Goal: Task Accomplishment & Management: Use online tool/utility

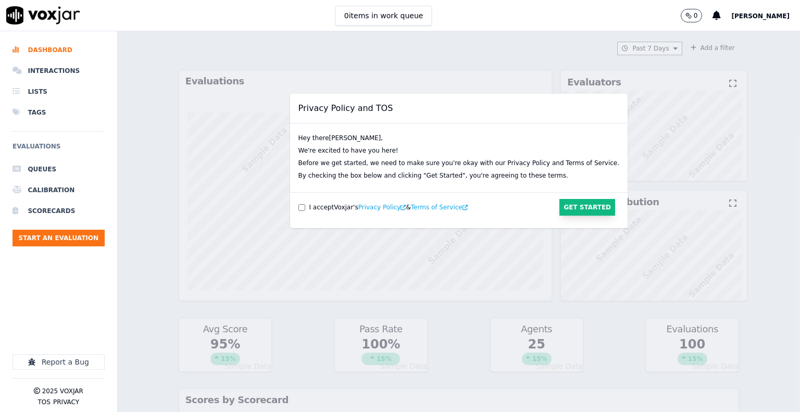
click at [559, 206] on button "Get Started" at bounding box center [587, 207] width 56 height 17
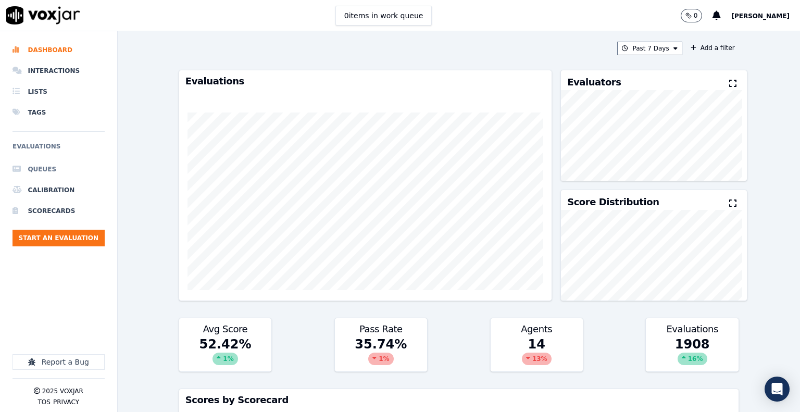
click at [41, 165] on li "Queues" at bounding box center [58, 169] width 92 height 21
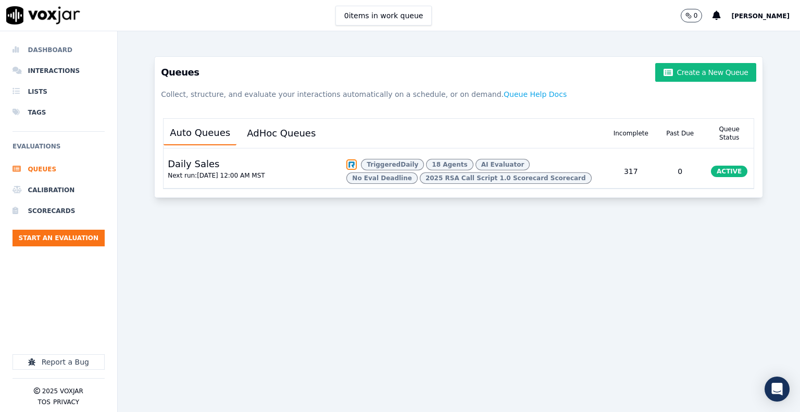
click at [65, 51] on li "Dashboard" at bounding box center [58, 50] width 92 height 21
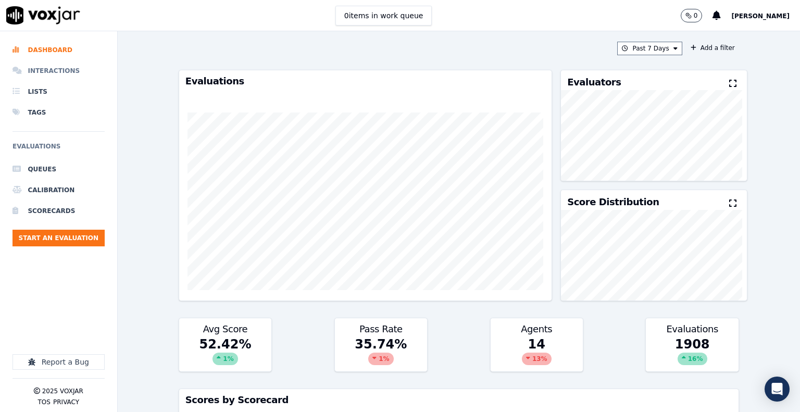
click at [57, 73] on li "Interactions" at bounding box center [58, 70] width 92 height 21
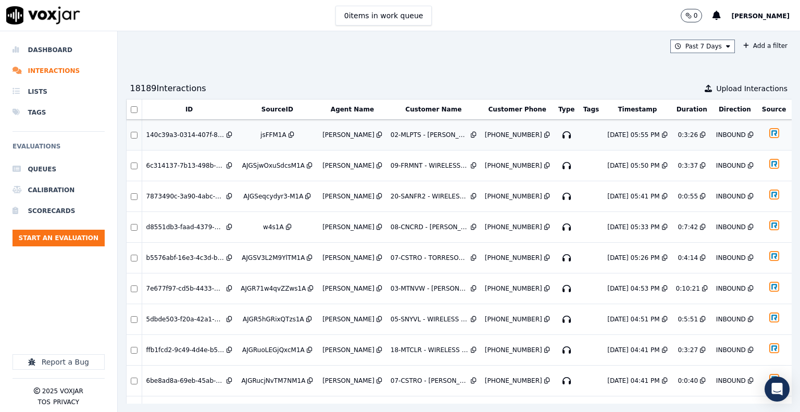
click at [558, 135] on icon "button" at bounding box center [566, 135] width 17 height 17
click at [558, 163] on icon "button" at bounding box center [566, 165] width 17 height 17
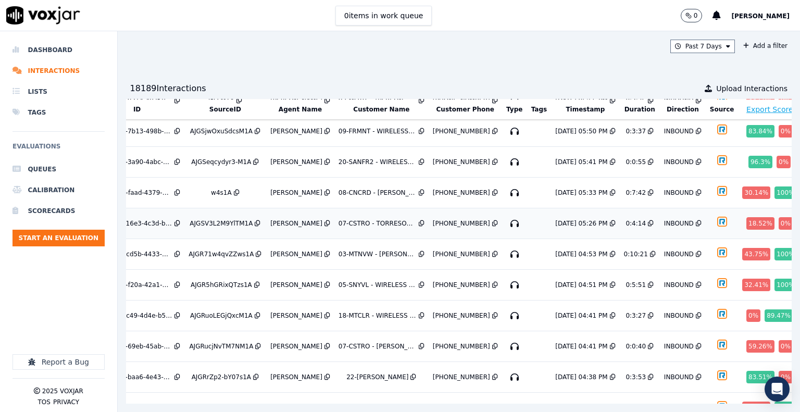
scroll to position [52, 52]
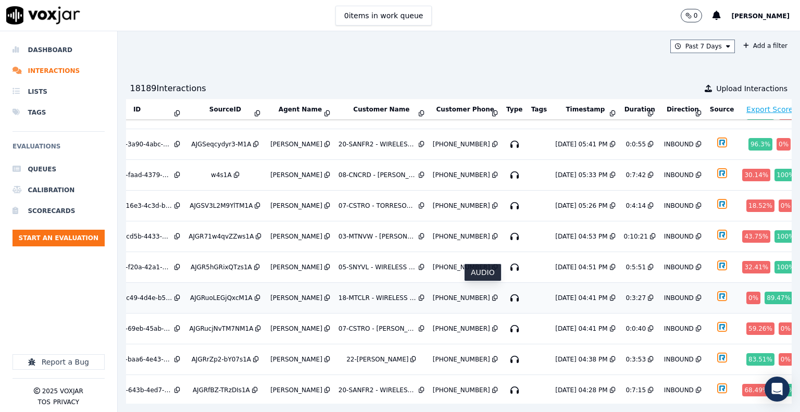
click at [506, 291] on icon "button" at bounding box center [514, 297] width 17 height 17
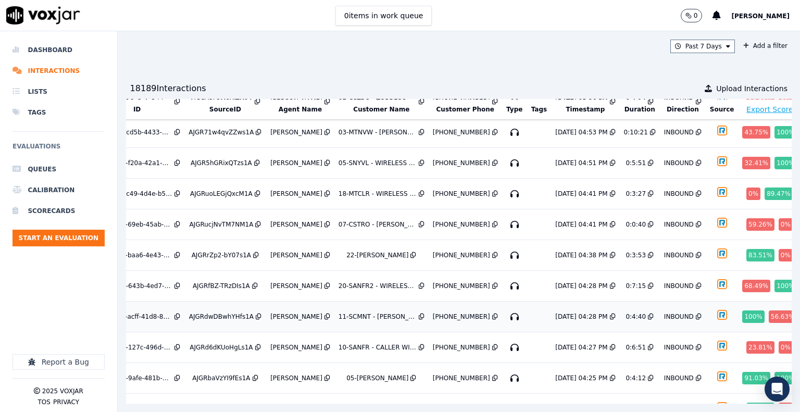
scroll to position [208, 52]
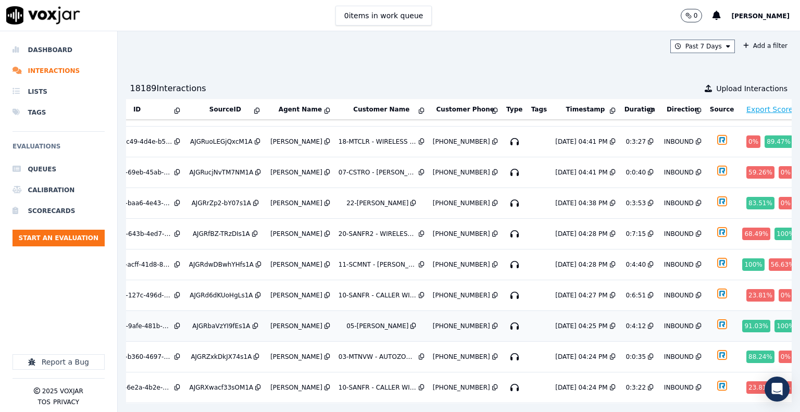
click at [506, 318] on icon "button" at bounding box center [514, 326] width 17 height 17
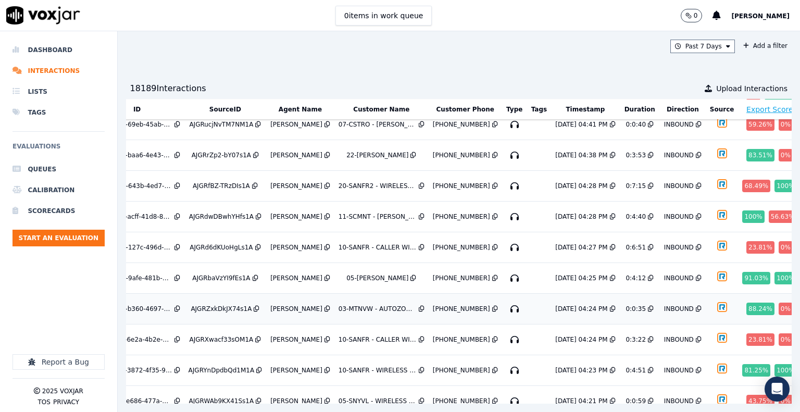
scroll to position [312, 52]
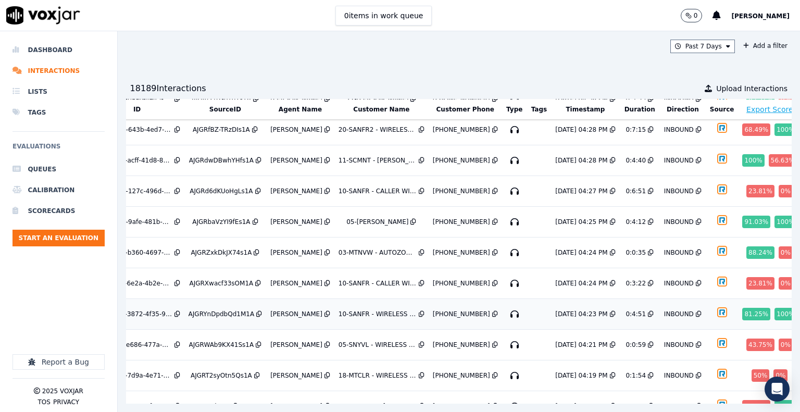
click at [506, 306] on icon "button" at bounding box center [514, 314] width 17 height 17
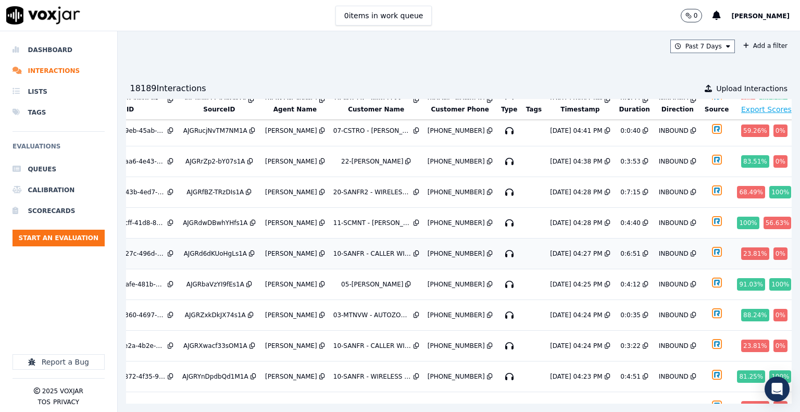
scroll to position [233, 59]
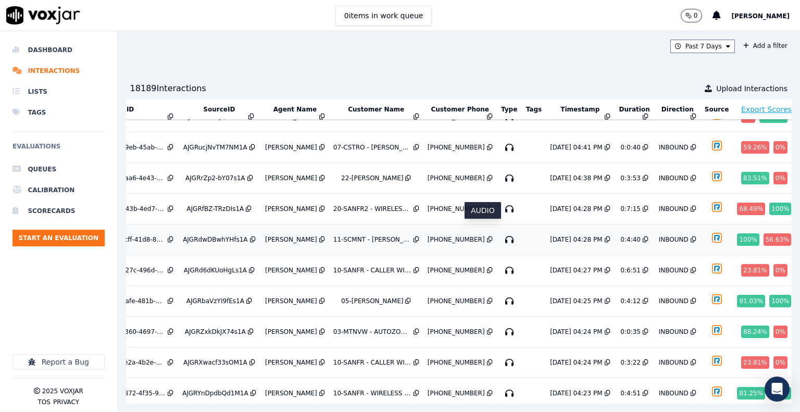
click at [501, 231] on icon "button" at bounding box center [509, 239] width 17 height 17
click at [59, 51] on li "Dashboard" at bounding box center [58, 50] width 92 height 21
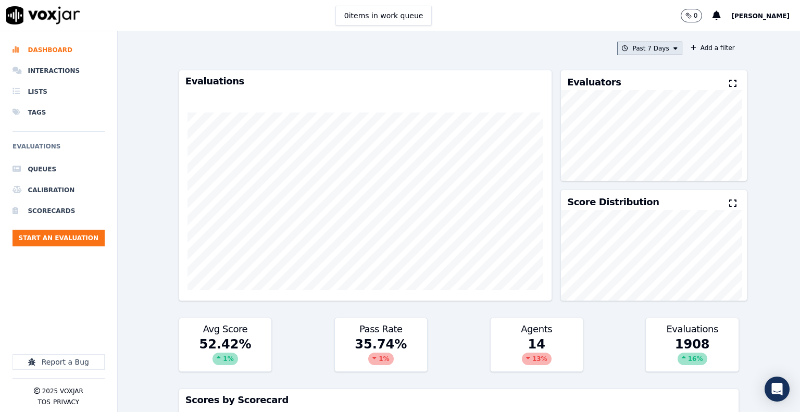
click at [653, 49] on button "Past 7 Days" at bounding box center [649, 49] width 65 height 14
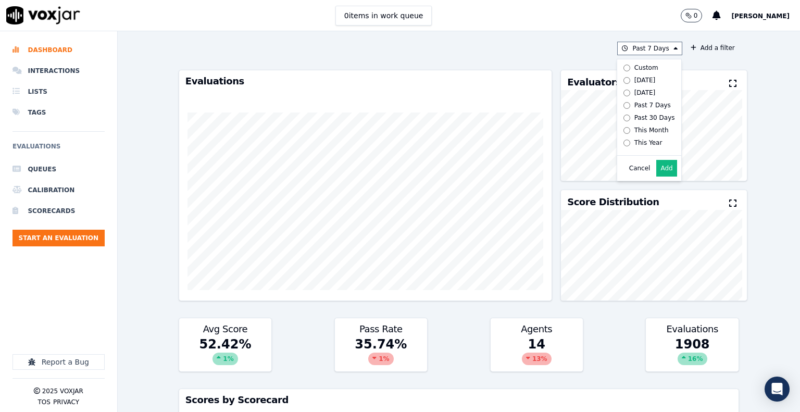
click at [552, 72] on div "Evaluators Score Distribution" at bounding box center [645, 185] width 187 height 231
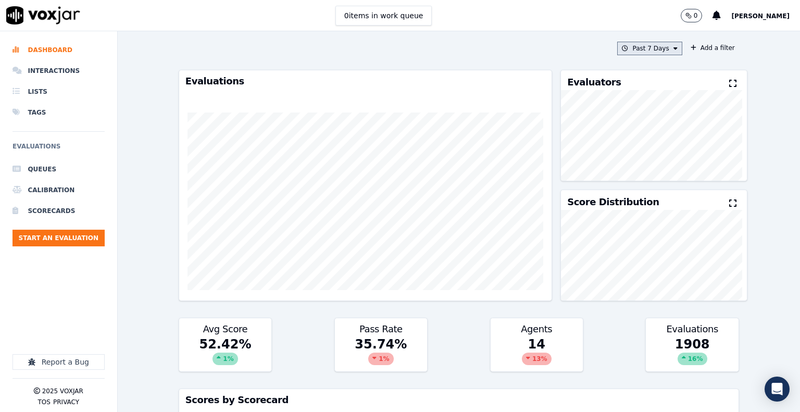
click at [647, 49] on button "Past 7 Days" at bounding box center [649, 49] width 65 height 14
click at [656, 174] on button "Add" at bounding box center [666, 168] width 20 height 17
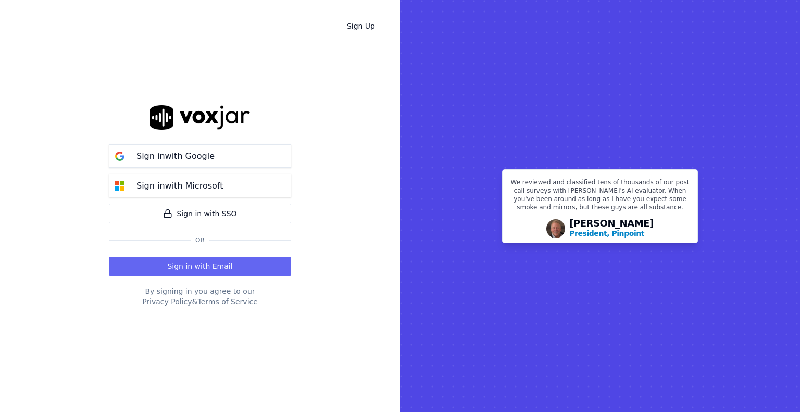
drag, startPoint x: 39, startPoint y: 56, endPoint x: 44, endPoint y: 53, distance: 5.6
click at [44, 53] on div "Sign Up Sign in with Google Sign in with Microsoft Sign in with SSO Or Sign in …" at bounding box center [200, 206] width 400 height 412
click at [203, 159] on p "Sign in with Google" at bounding box center [175, 156] width 78 height 12
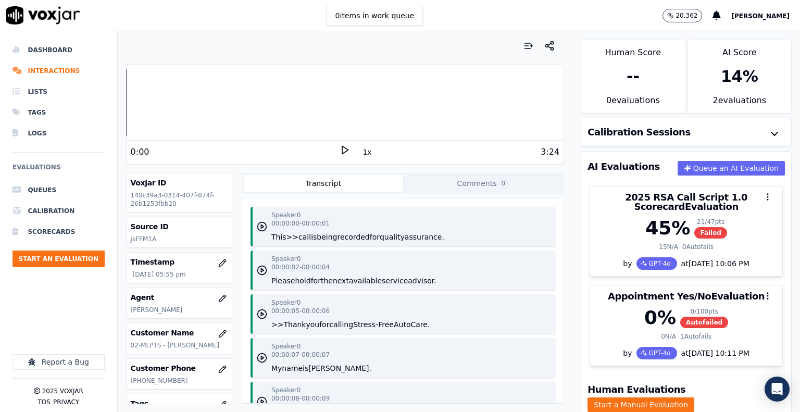
click at [339, 153] on icon at bounding box center [344, 150] width 10 height 10
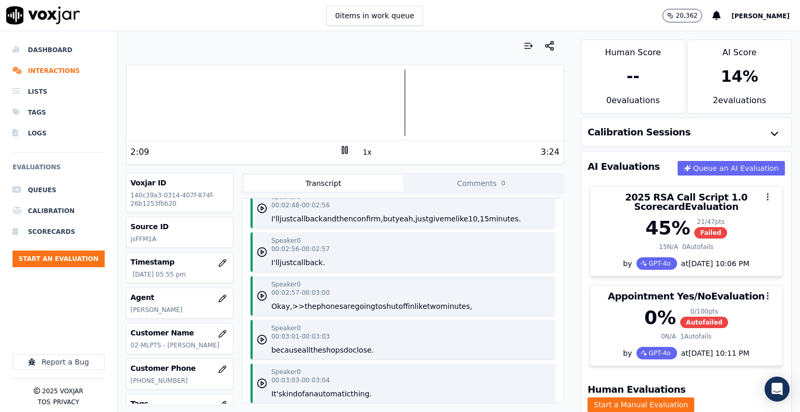
scroll to position [2145, 0]
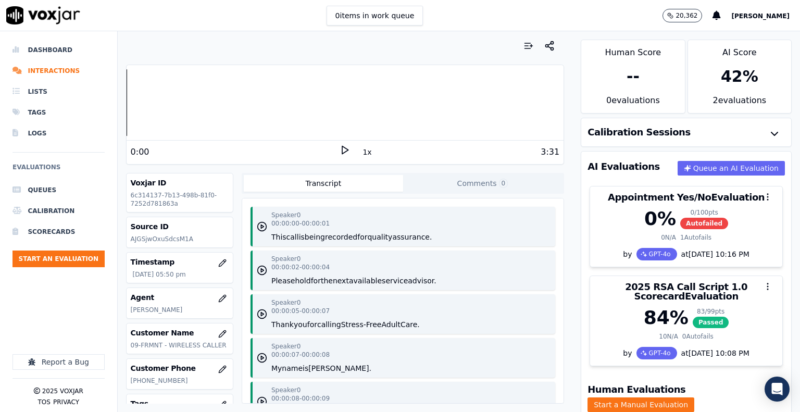
click at [342, 149] on polygon at bounding box center [345, 150] width 6 height 8
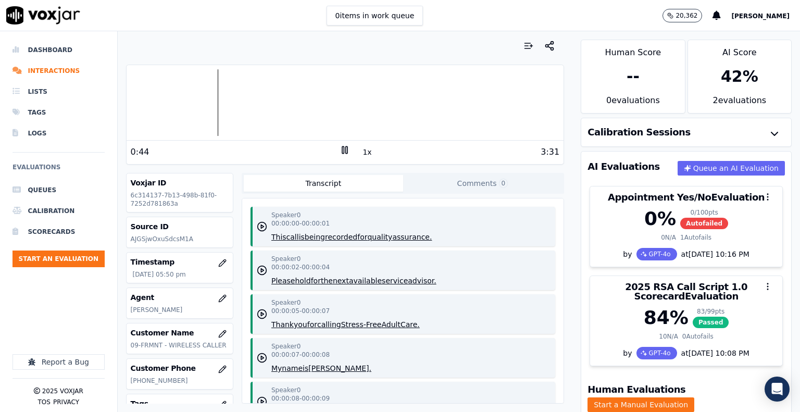
click at [178, 99] on div at bounding box center [345, 102] width 437 height 67
click at [162, 100] on div at bounding box center [345, 102] width 437 height 67
click at [373, 360] on div "Speaker 0 00:00:07 - 00:00:08 My name is Cody." at bounding box center [402, 358] width 305 height 40
click at [259, 356] on icon "button" at bounding box center [262, 357] width 10 height 10
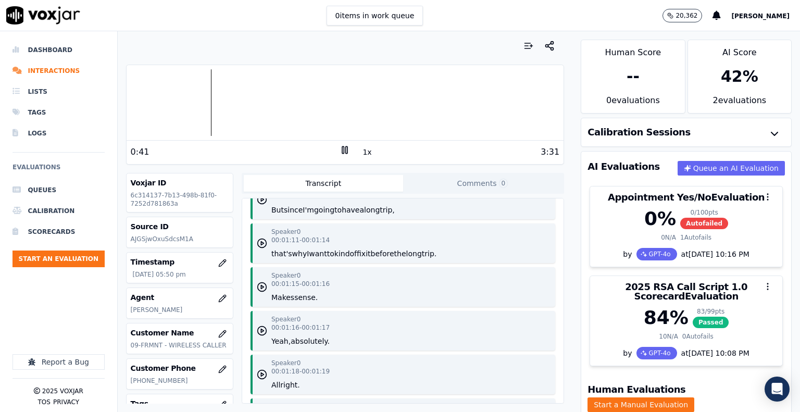
scroll to position [937, 0]
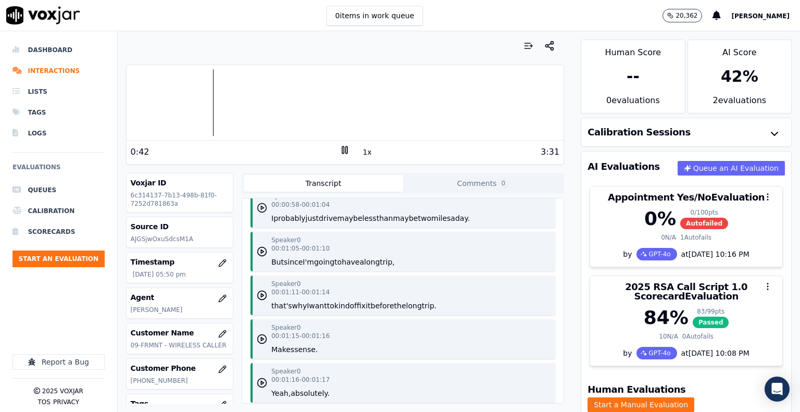
click at [257, 209] on icon "button" at bounding box center [262, 208] width 10 height 10
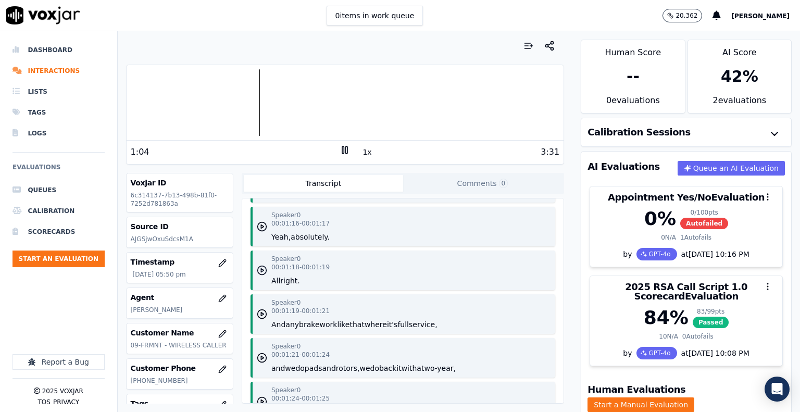
scroll to position [1093, 0]
click at [259, 272] on icon "button" at bounding box center [262, 270] width 10 height 10
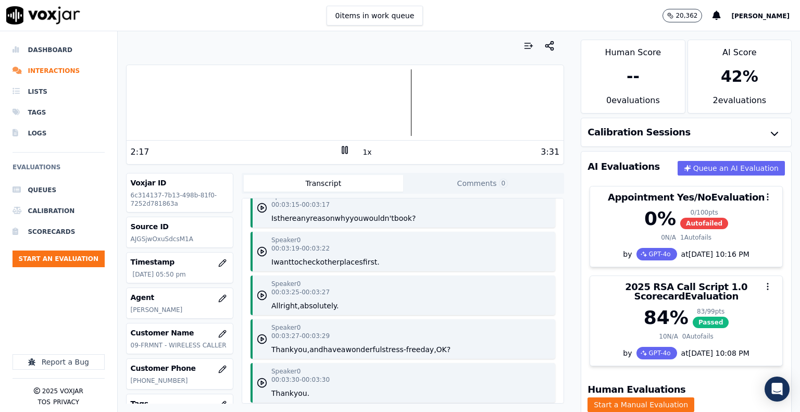
scroll to position [2900, 0]
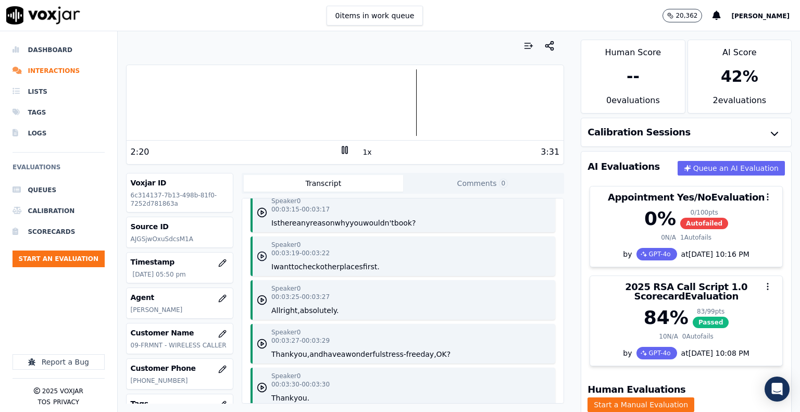
click at [261, 255] on polygon "button" at bounding box center [262, 257] width 3 height 4
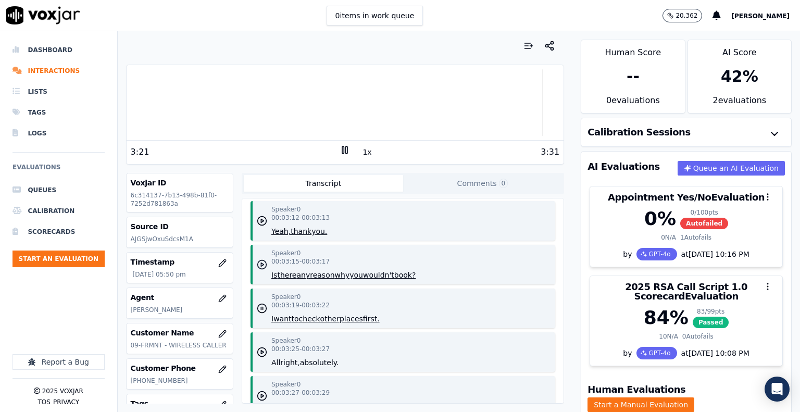
click at [257, 264] on icon "button" at bounding box center [262, 264] width 10 height 10
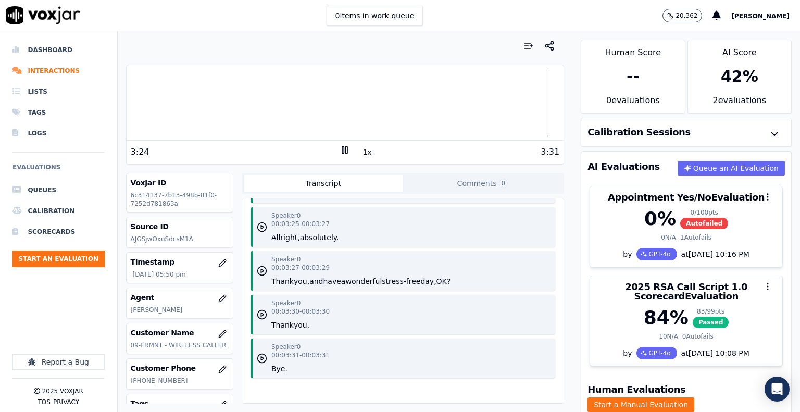
scroll to position [3005, 0]
click at [53, 54] on li "Dashboard" at bounding box center [58, 50] width 92 height 21
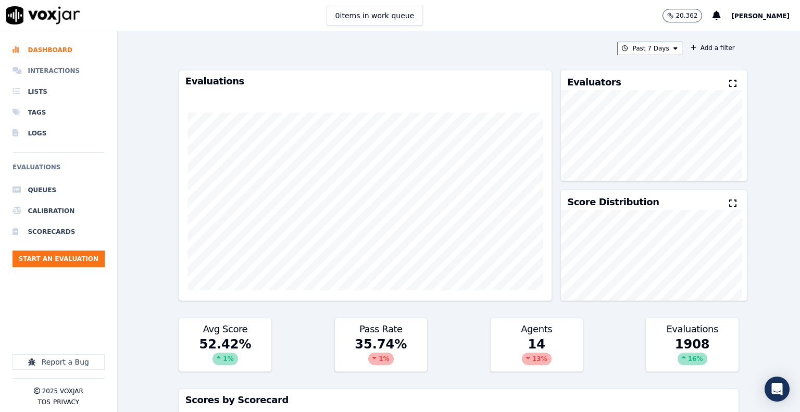
click at [61, 68] on li "Interactions" at bounding box center [58, 70] width 92 height 21
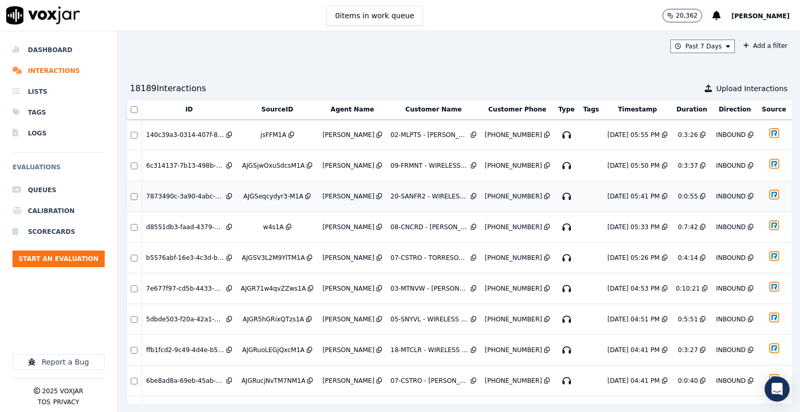
click at [558, 194] on icon "button" at bounding box center [566, 196] width 17 height 17
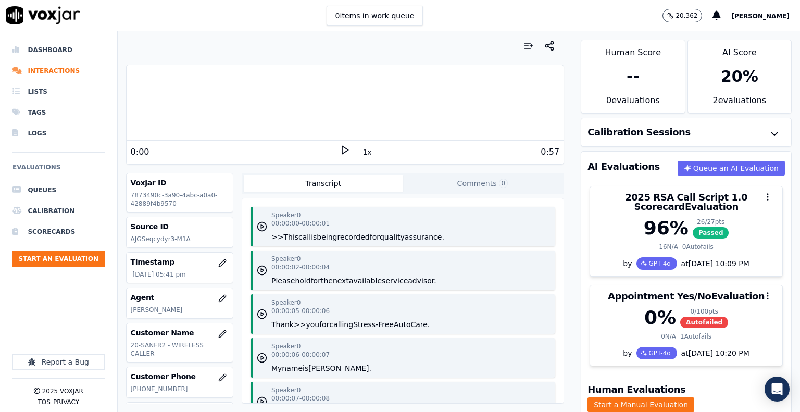
click at [342, 149] on icon at bounding box center [344, 150] width 10 height 10
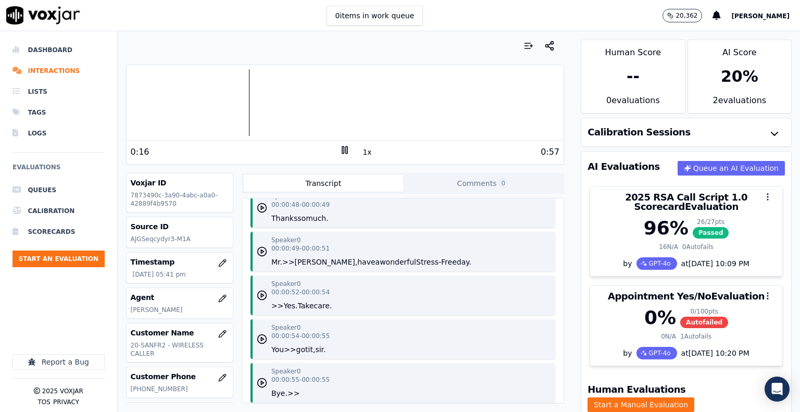
scroll to position [993, 0]
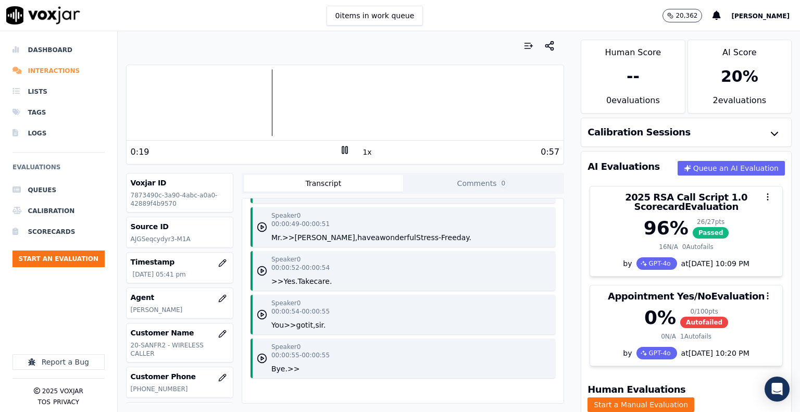
click at [58, 71] on li "Interactions" at bounding box center [58, 70] width 92 height 21
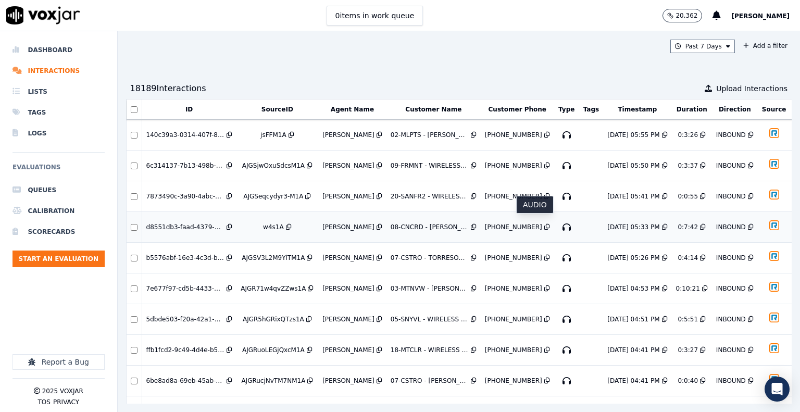
click at [558, 224] on icon "button" at bounding box center [566, 227] width 17 height 17
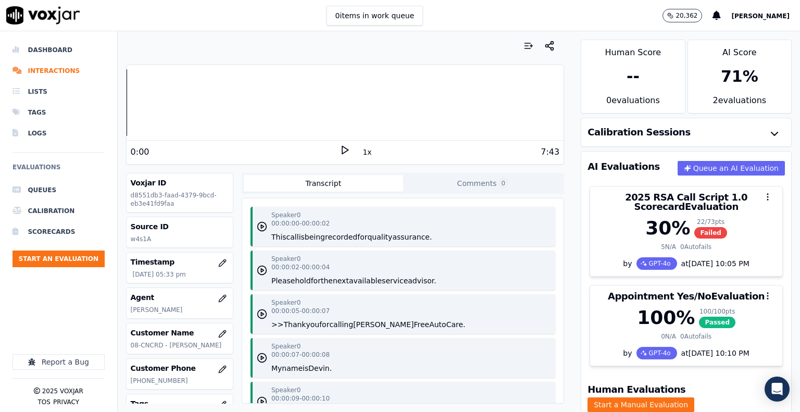
scroll to position [52, 0]
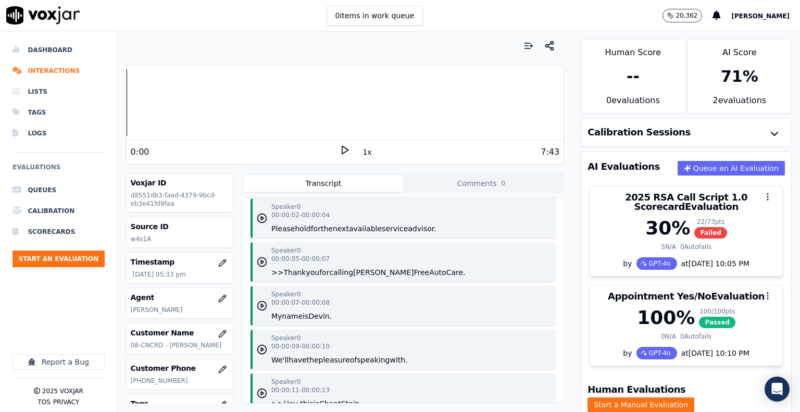
click at [339, 145] on icon at bounding box center [344, 150] width 10 height 10
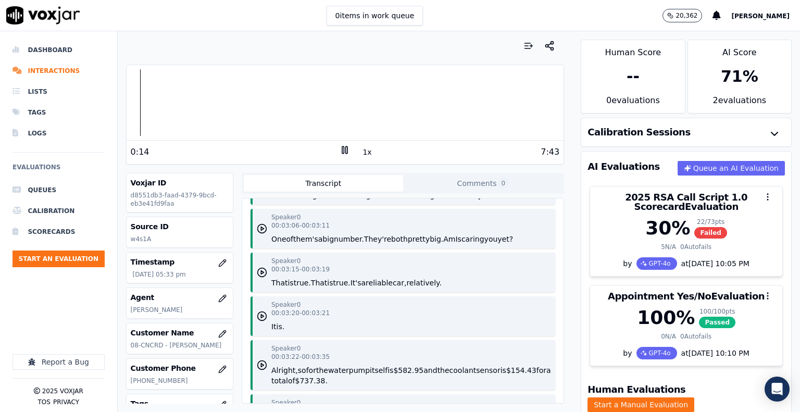
scroll to position [1770, 0]
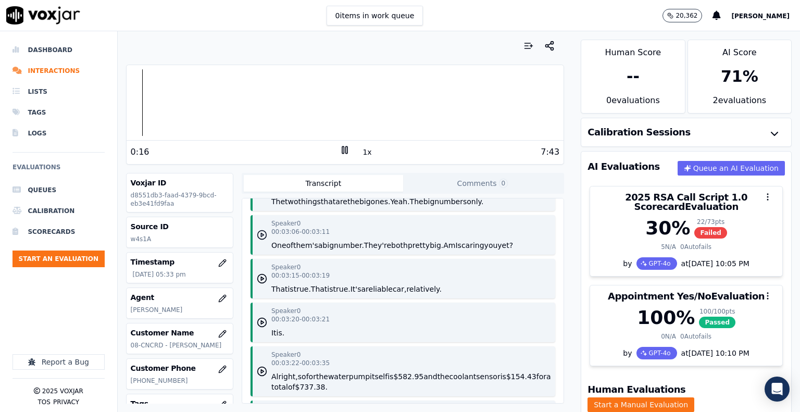
click at [261, 234] on polygon "button" at bounding box center [262, 235] width 3 height 4
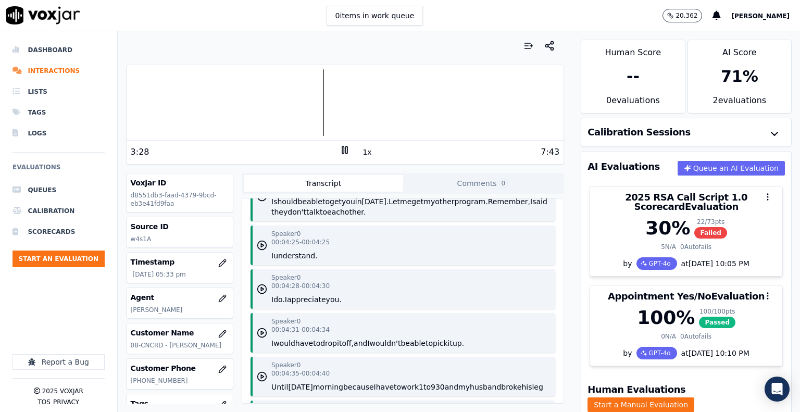
scroll to position [2864, 0]
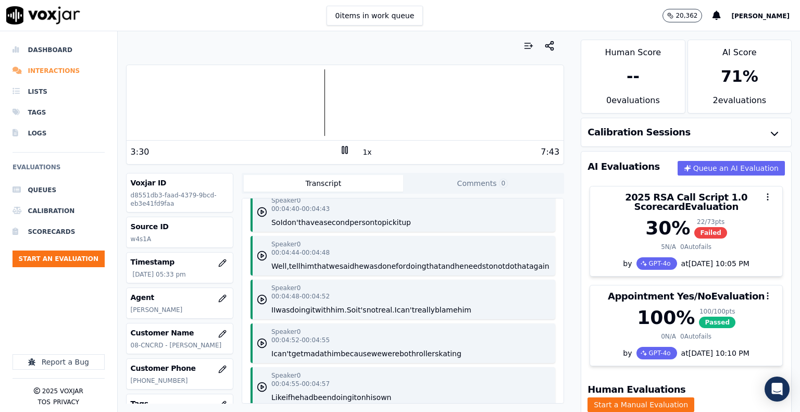
click at [61, 69] on li "Interactions" at bounding box center [58, 70] width 92 height 21
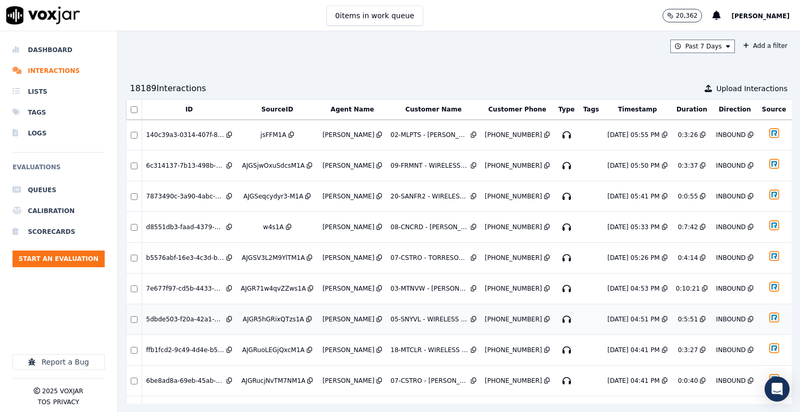
click at [558, 312] on icon "button" at bounding box center [566, 319] width 17 height 17
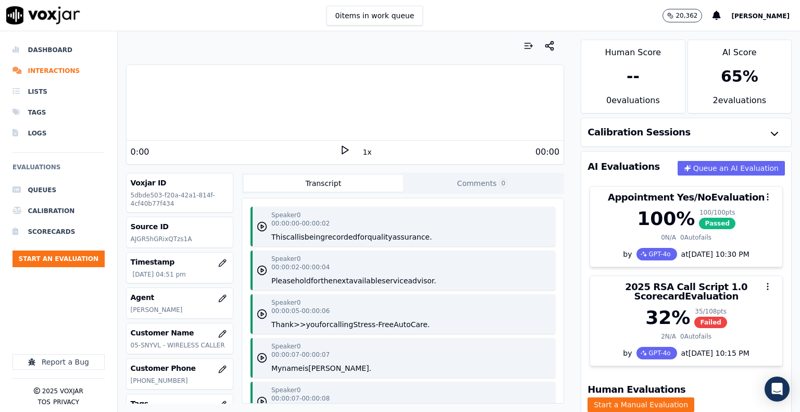
click at [339, 149] on icon at bounding box center [344, 150] width 10 height 10
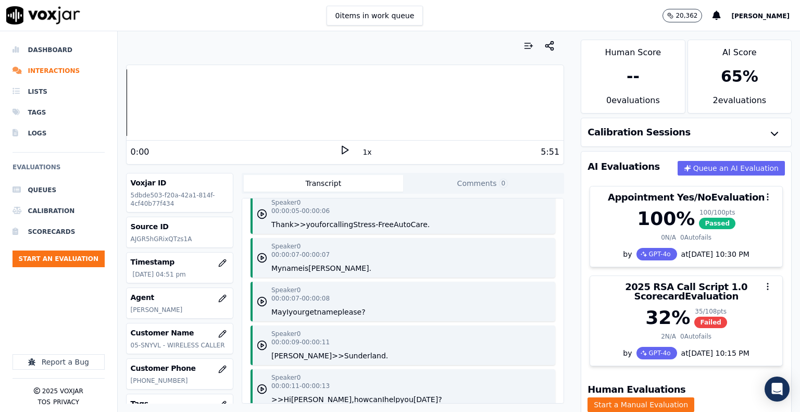
scroll to position [156, 0]
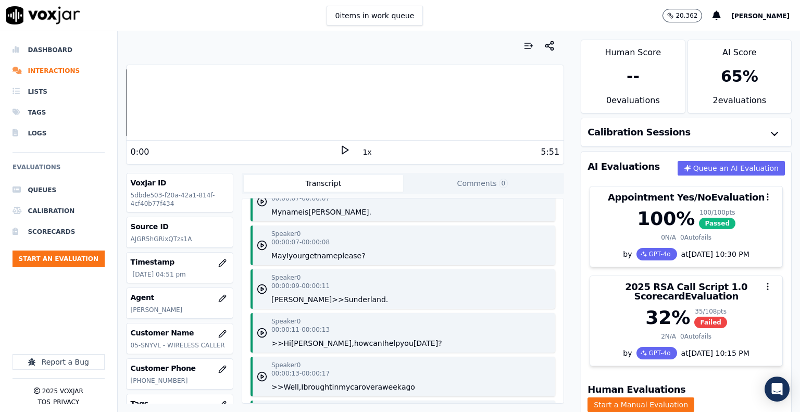
click at [267, 254] on div "Speaker 0 00:00:07 - 00:00:08 May I your get name please?" at bounding box center [402, 245] width 305 height 40
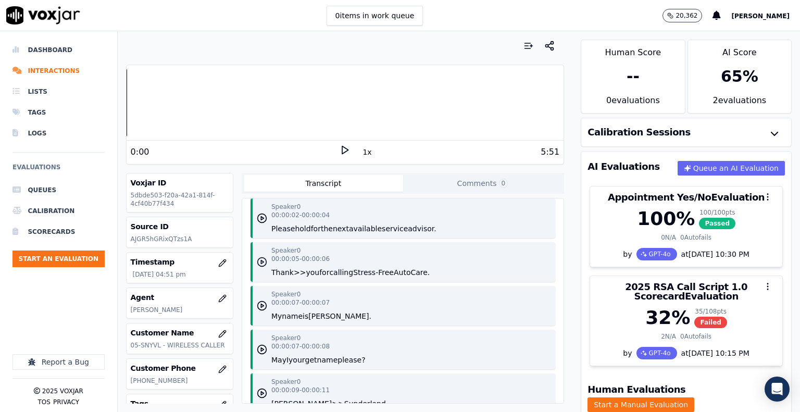
click at [261, 262] on polygon "button" at bounding box center [262, 262] width 3 height 4
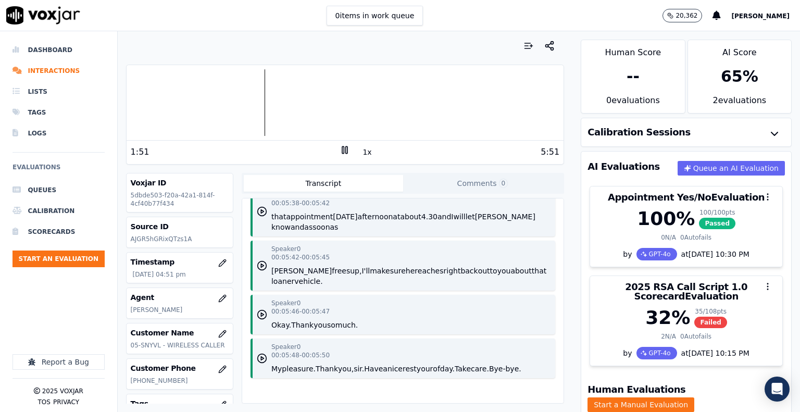
scroll to position [3579, 0]
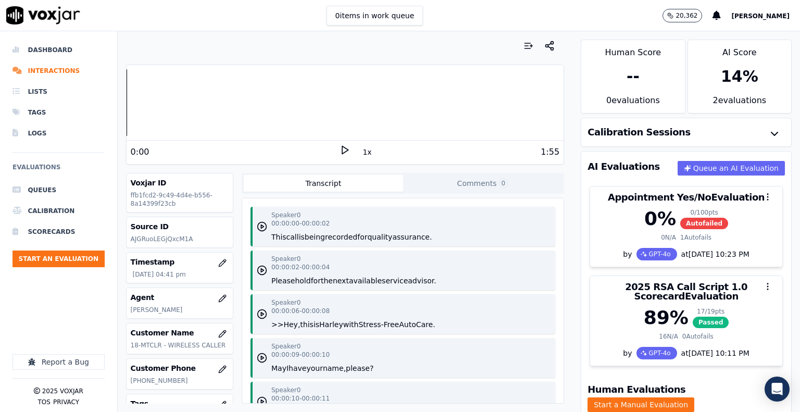
click at [339, 153] on icon at bounding box center [344, 150] width 10 height 10
click at [261, 314] on polygon "button" at bounding box center [262, 314] width 3 height 4
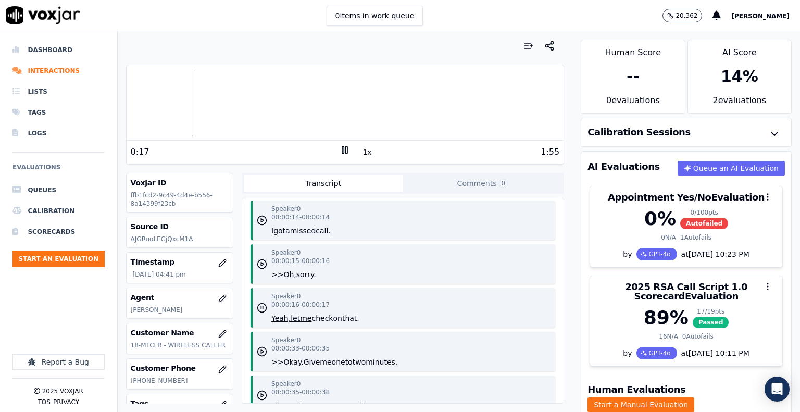
scroll to position [364, 0]
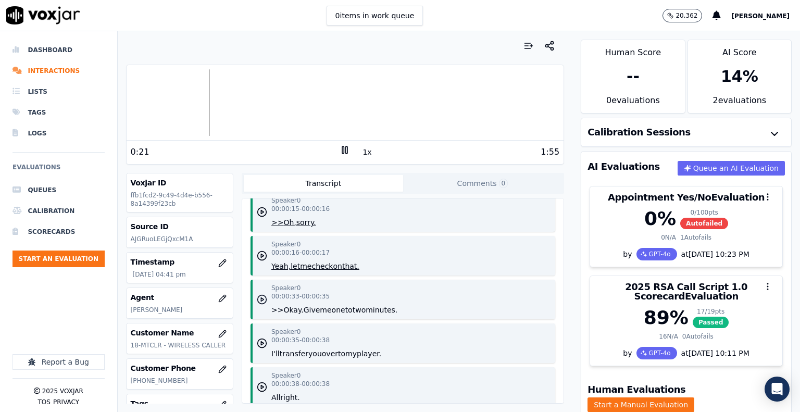
click at [261, 300] on polygon "button" at bounding box center [262, 300] width 3 height 4
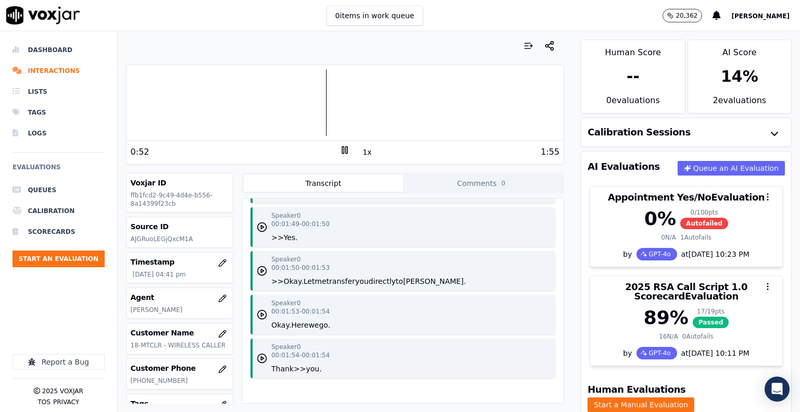
scroll to position [1168, 0]
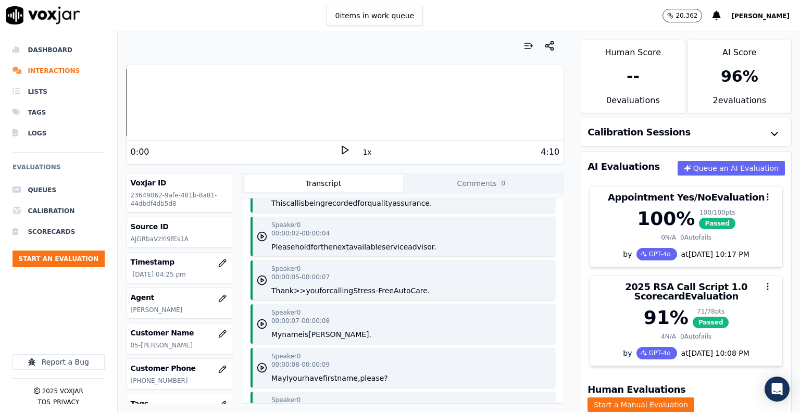
scroll to position [52, 0]
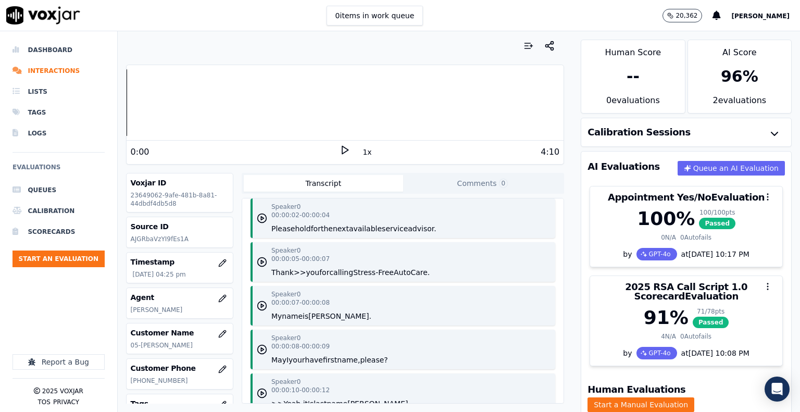
click at [339, 149] on icon at bounding box center [344, 150] width 10 height 10
click at [261, 305] on polygon "button" at bounding box center [262, 306] width 3 height 4
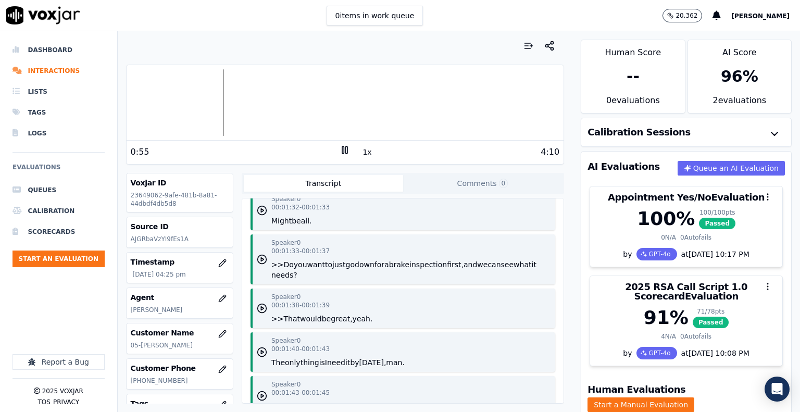
scroll to position [1302, 0]
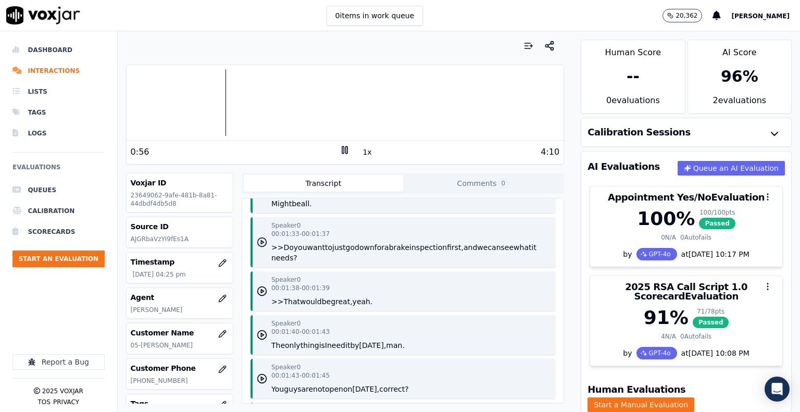
click at [260, 238] on circle "button" at bounding box center [262, 242] width 9 height 9
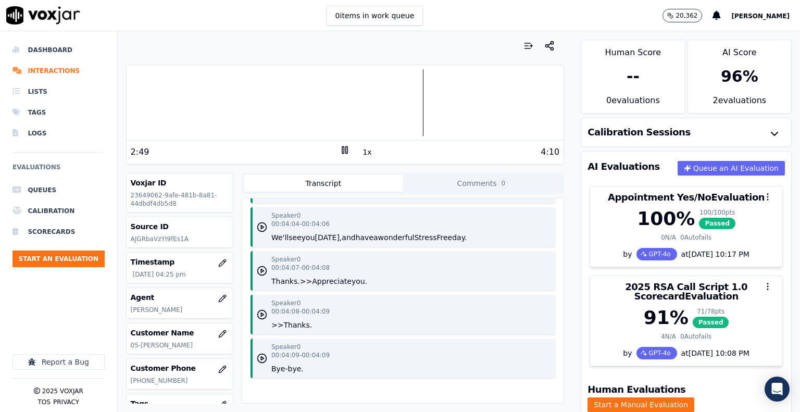
scroll to position [3867, 0]
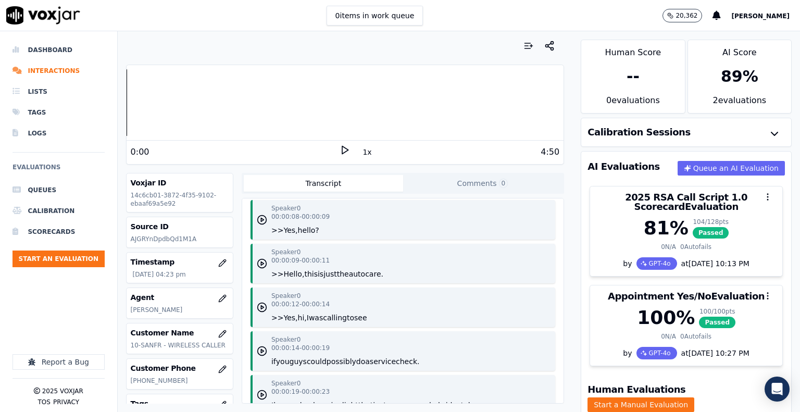
scroll to position [156, 0]
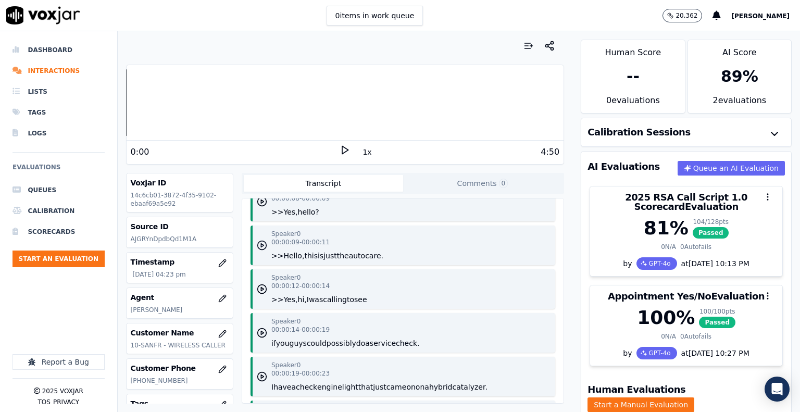
click at [260, 241] on circle "button" at bounding box center [262, 245] width 9 height 9
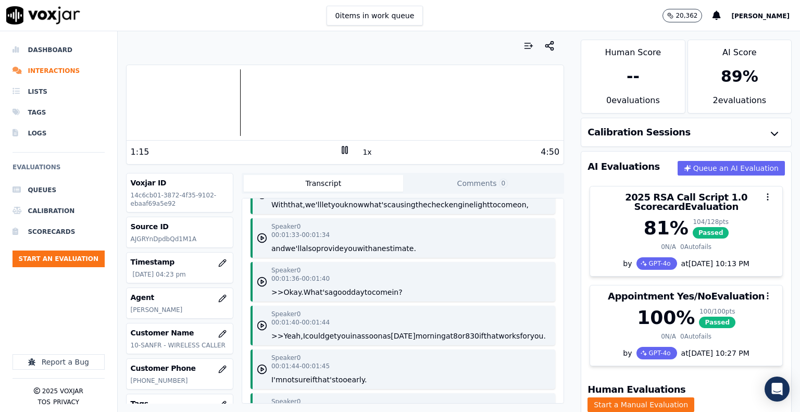
scroll to position [1458, 0]
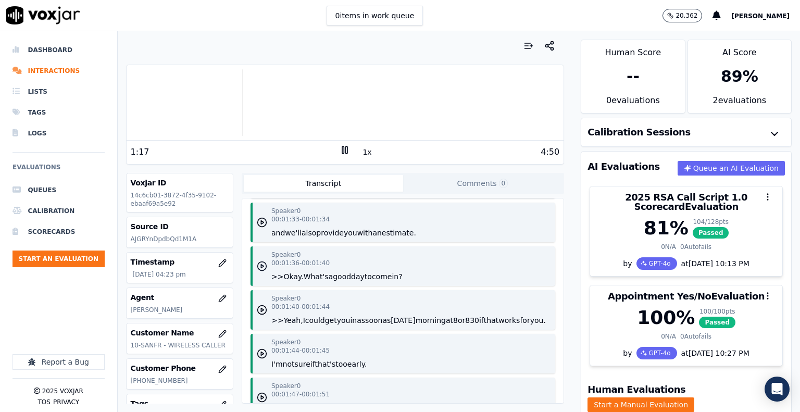
click at [261, 267] on polygon "button" at bounding box center [262, 266] width 3 height 4
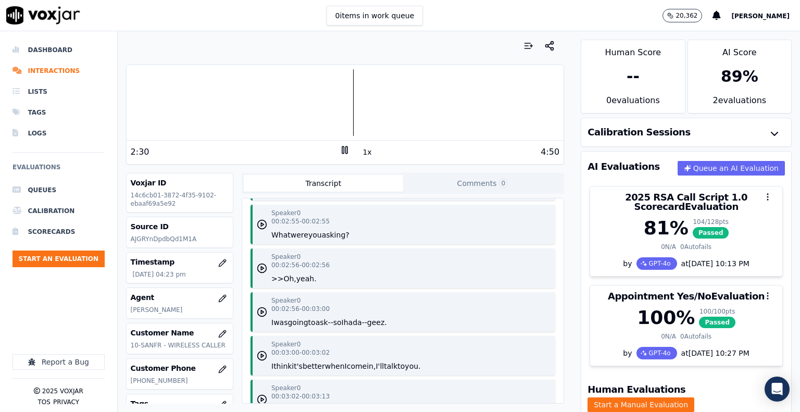
scroll to position [2603, 0]
click at [262, 273] on icon "button" at bounding box center [262, 268] width 10 height 10
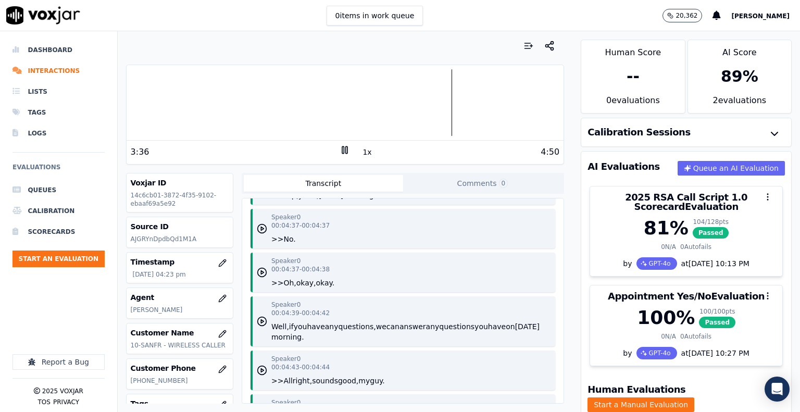
scroll to position [4373, 0]
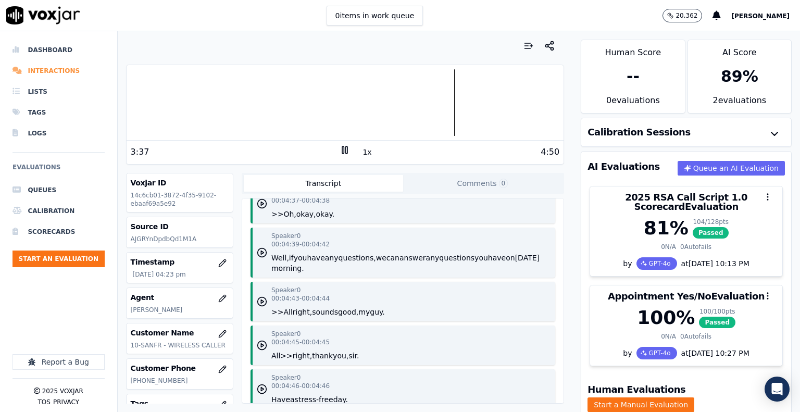
click at [60, 66] on li "Interactions" at bounding box center [58, 70] width 92 height 21
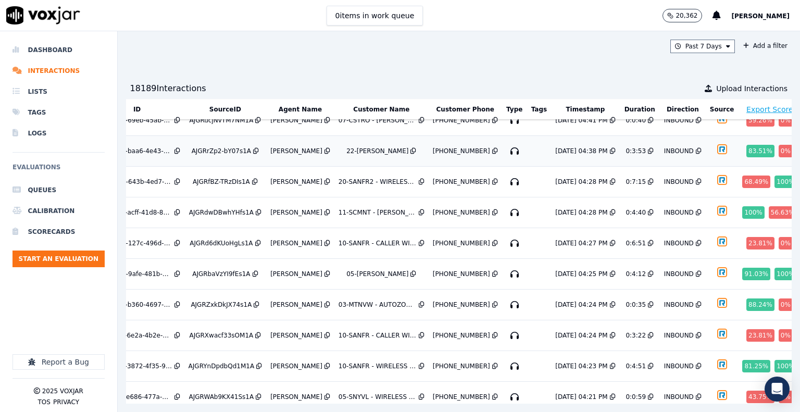
scroll to position [337, 52]
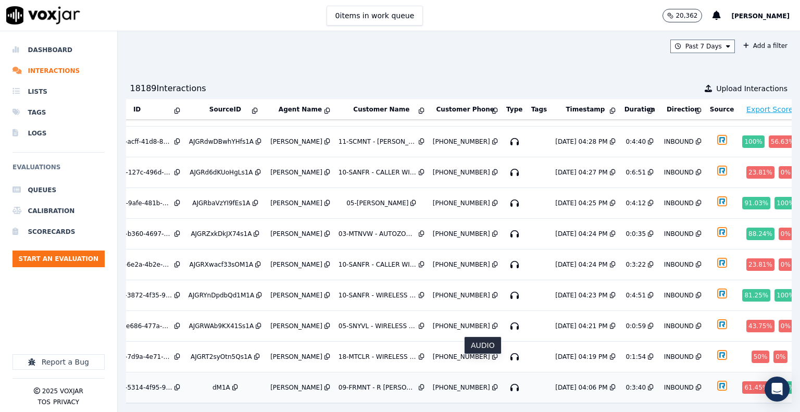
click at [506, 379] on icon "button" at bounding box center [514, 387] width 17 height 17
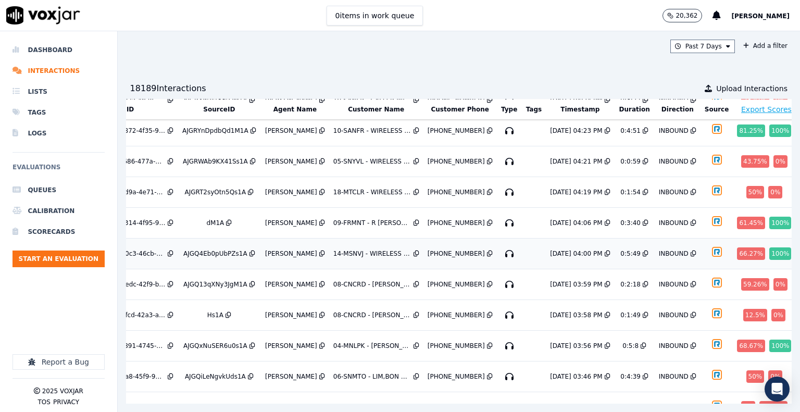
scroll to position [546, 59]
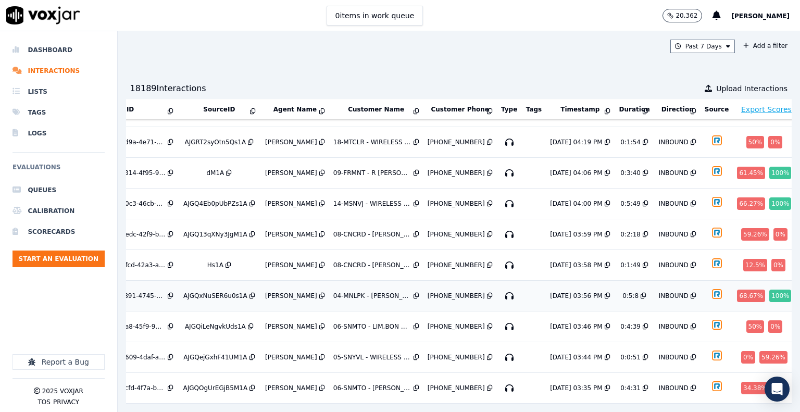
click at [501, 287] on icon "button" at bounding box center [509, 295] width 17 height 17
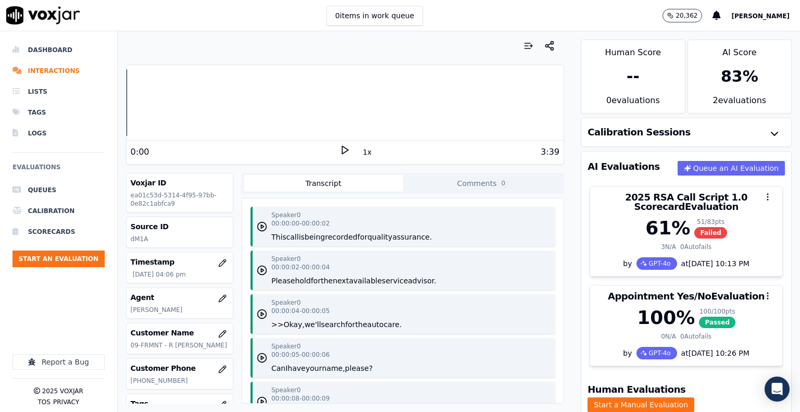
click at [339, 149] on icon at bounding box center [344, 150] width 10 height 10
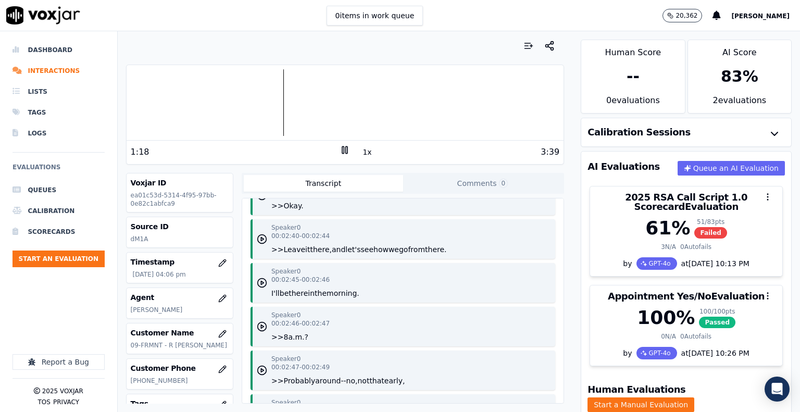
scroll to position [2167, 0]
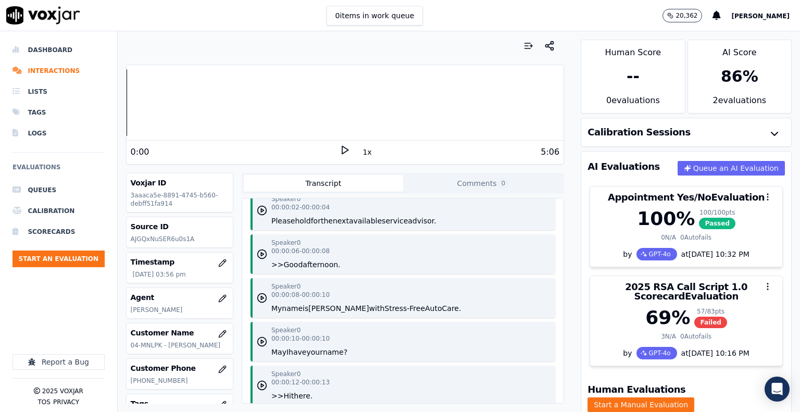
scroll to position [104, 0]
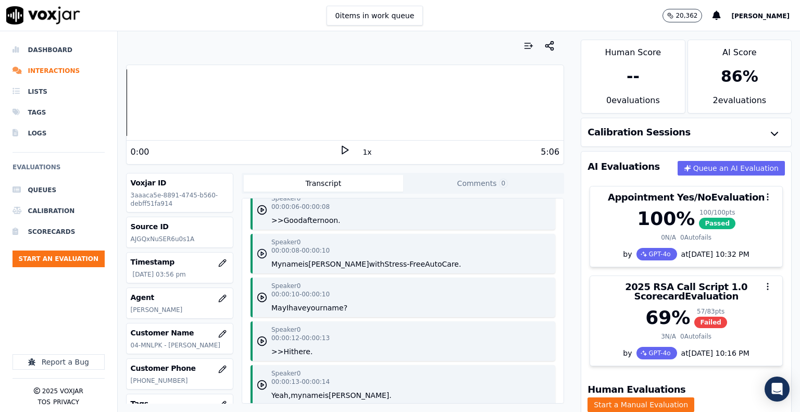
click at [261, 254] on polygon "button" at bounding box center [262, 254] width 3 height 4
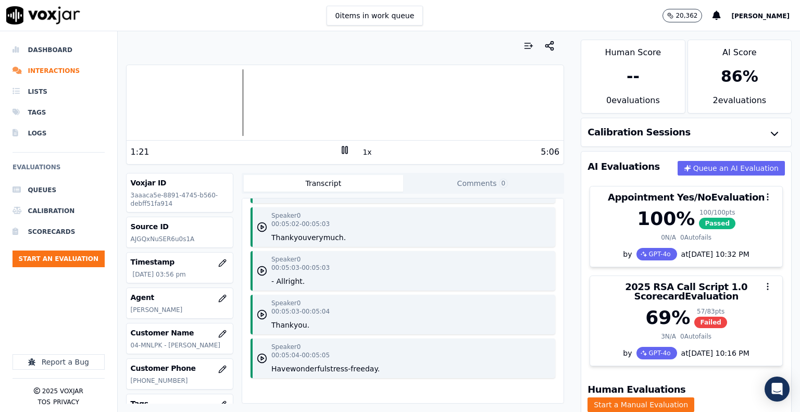
scroll to position [3554, 0]
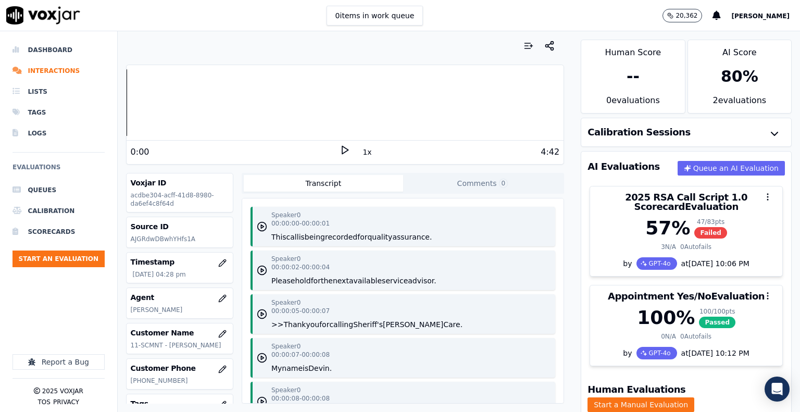
click at [339, 151] on icon at bounding box center [344, 150] width 10 height 10
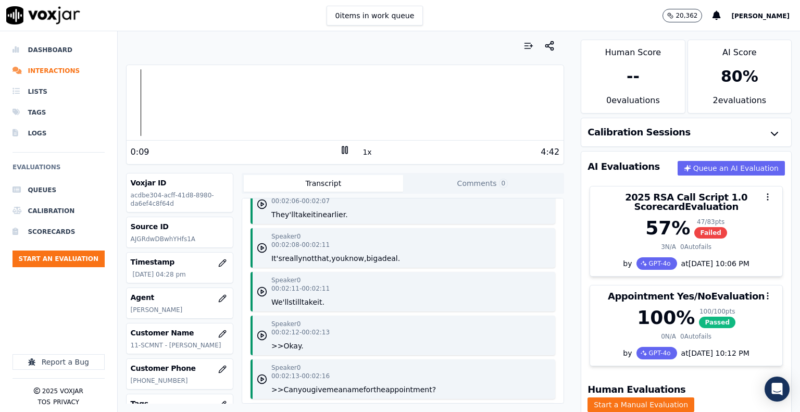
scroll to position [2291, 0]
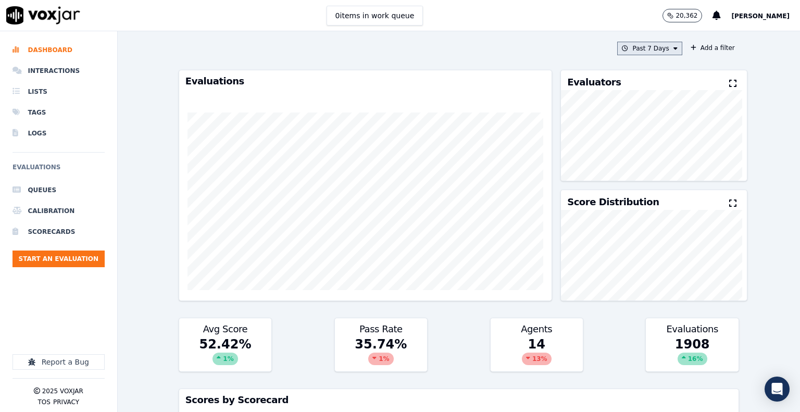
click at [637, 45] on button "Past 7 Days" at bounding box center [649, 49] width 65 height 14
click at [634, 77] on div "[DATE]" at bounding box center [644, 80] width 21 height 8
click at [656, 172] on button "Add" at bounding box center [666, 168] width 20 height 17
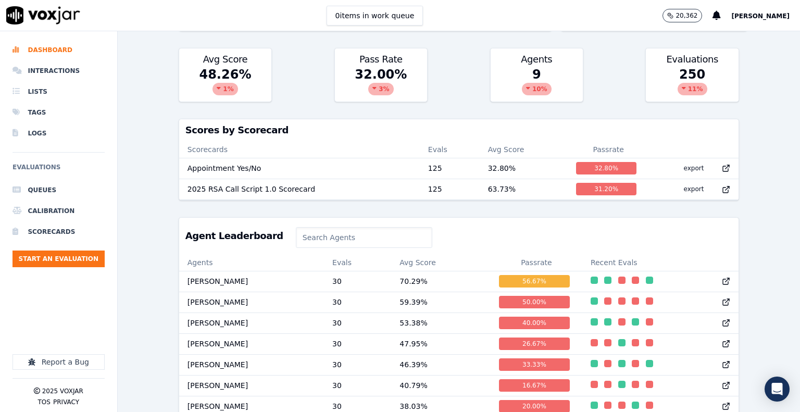
scroll to position [359, 0]
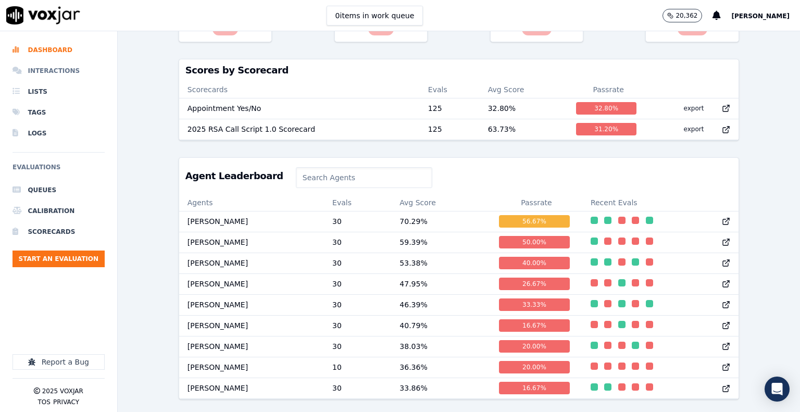
click at [65, 72] on li "Interactions" at bounding box center [58, 70] width 92 height 21
